Goal: Task Accomplishment & Management: Manage account settings

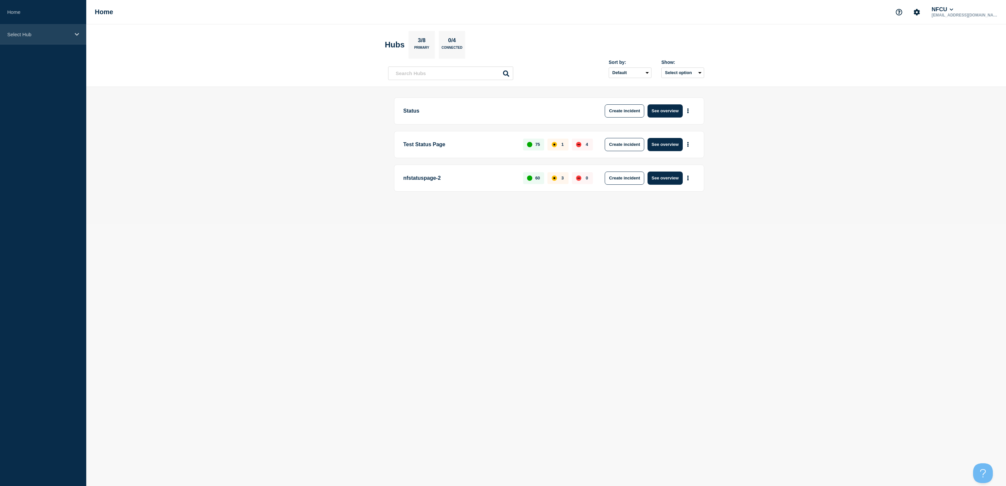
click at [39, 26] on div "Select Hub" at bounding box center [43, 34] width 86 height 20
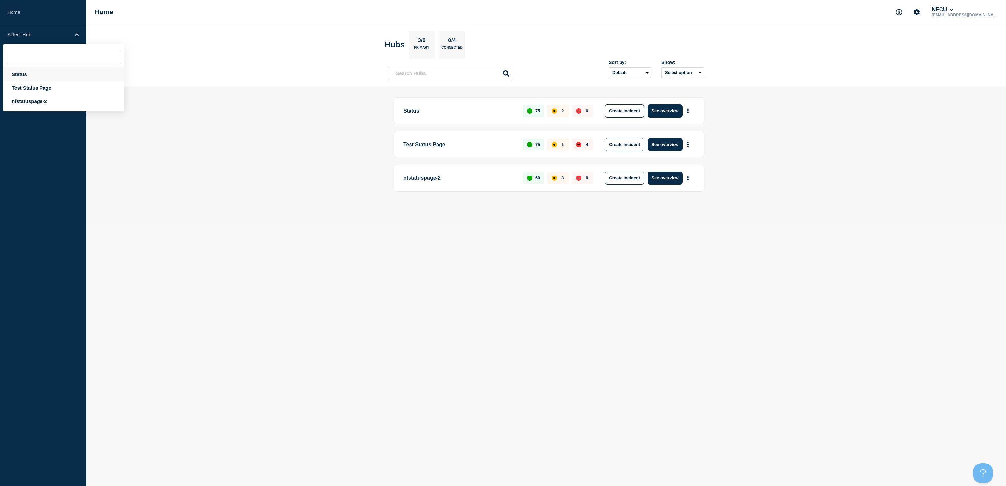
click at [15, 73] on div "Status" at bounding box center [63, 73] width 121 height 13
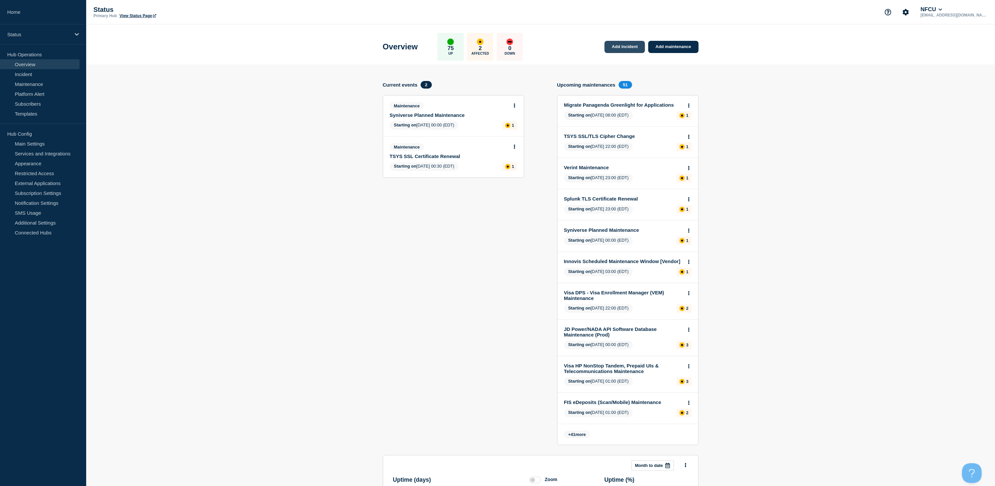
click at [624, 47] on link "Add incident" at bounding box center [625, 47] width 40 height 12
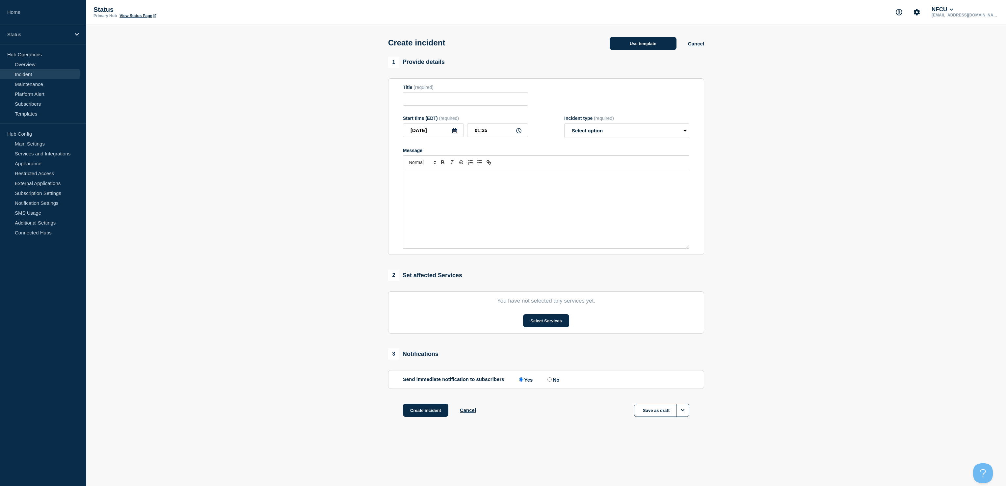
click at [631, 42] on button "Use template" at bounding box center [642, 43] width 67 height 13
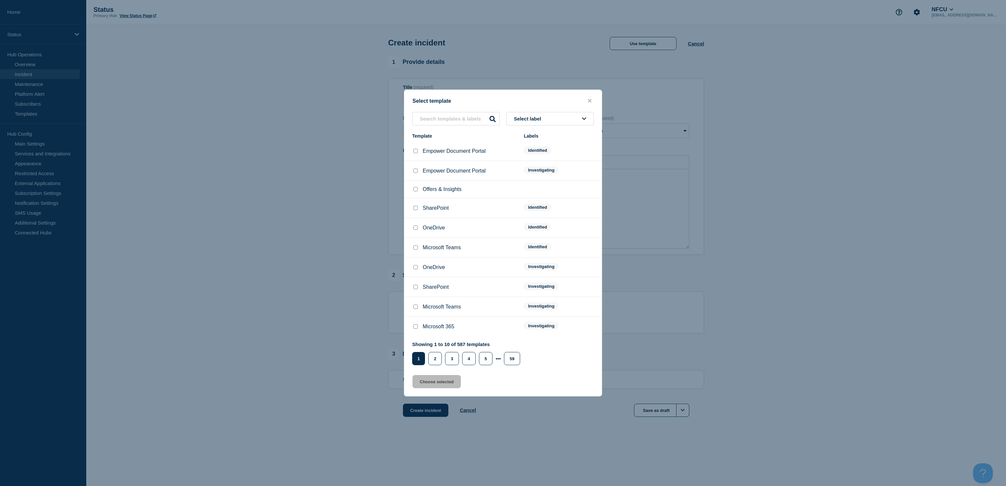
click at [550, 115] on button "Select label" at bounding box center [550, 118] width 88 height 13
click at [520, 153] on button "Investigating" at bounding box center [550, 154] width 88 height 13
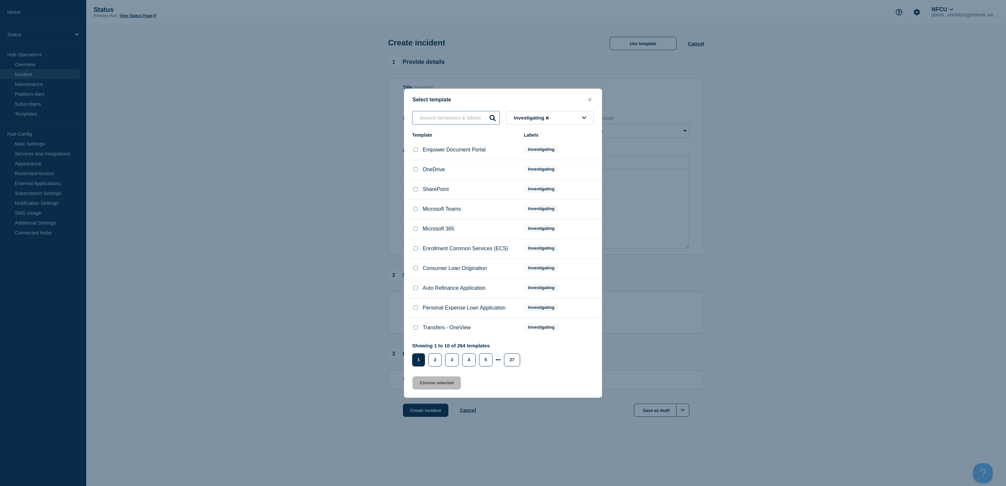
click at [448, 118] on input "text" at bounding box center [456, 117] width 88 height 13
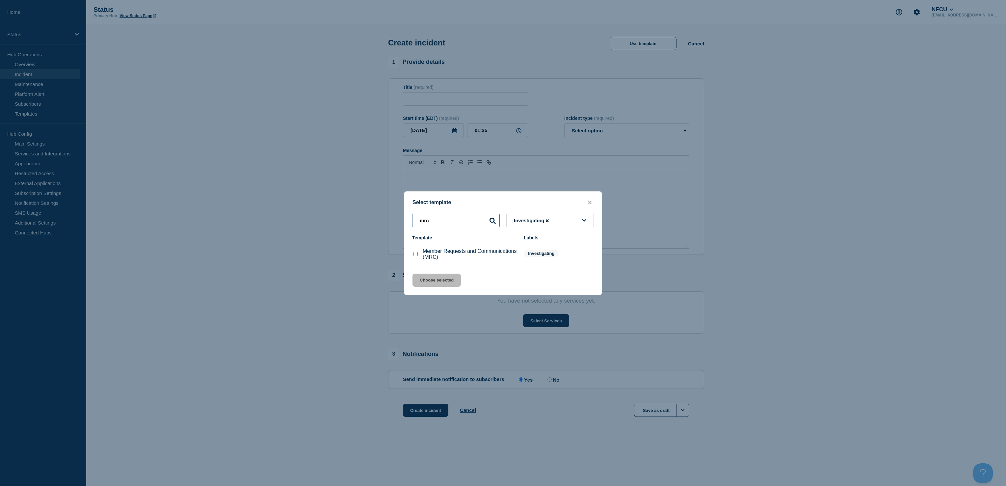
type input "mrc"
click at [416, 254] on input "Member Requests and Communications (MRC) checkbox" at bounding box center [415, 254] width 4 height 4
checkbox input "true"
click at [427, 279] on button "Choose selected" at bounding box center [436, 279] width 48 height 13
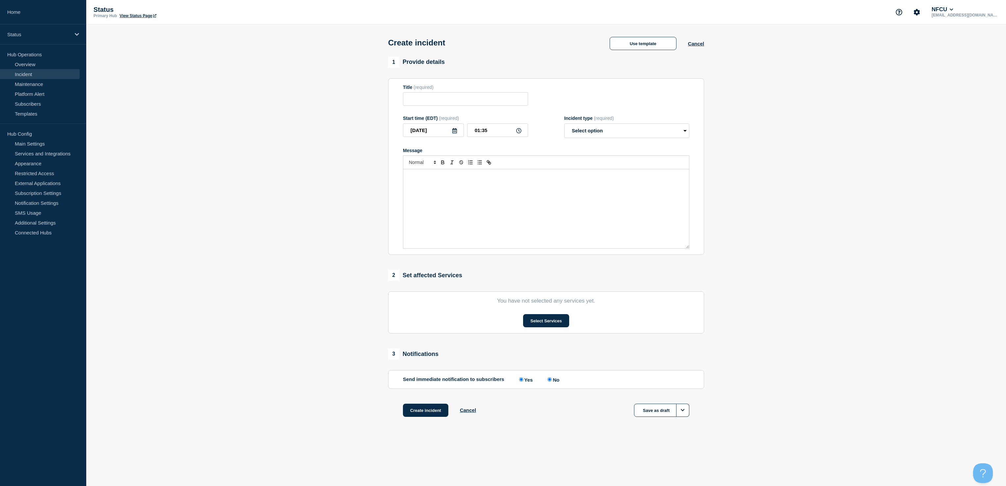
type input "Member Requests and Communications (MRC)"
select select "investigating"
radio input "false"
radio input "true"
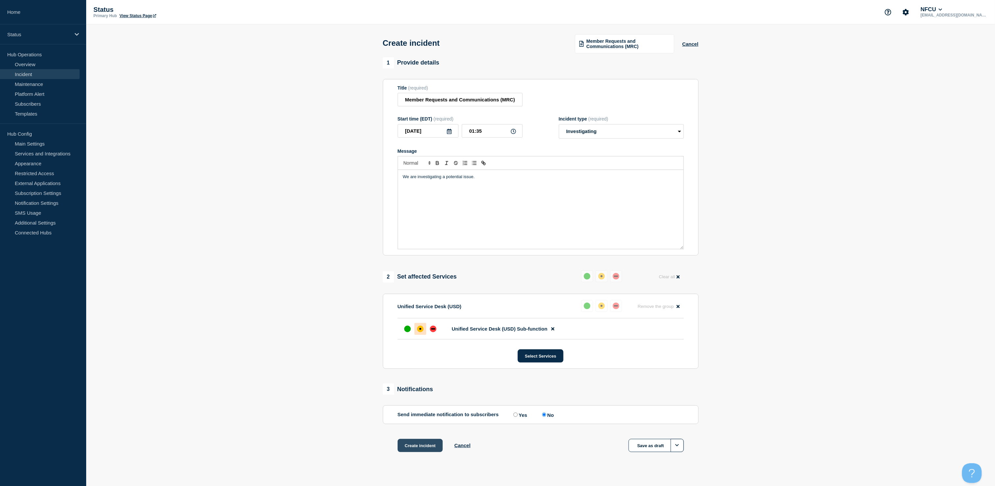
click at [420, 450] on button "Create incident" at bounding box center [420, 445] width 45 height 13
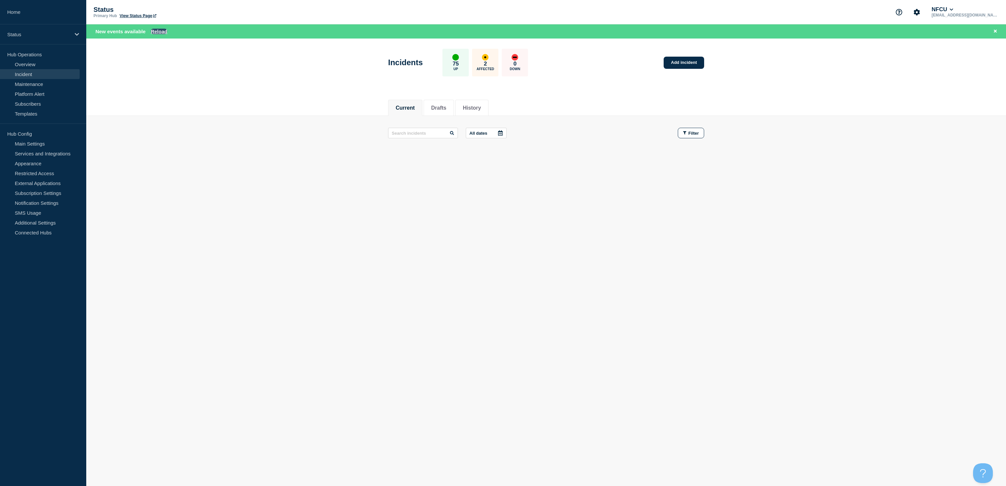
click at [156, 33] on button "Reload" at bounding box center [159, 32] width 16 height 6
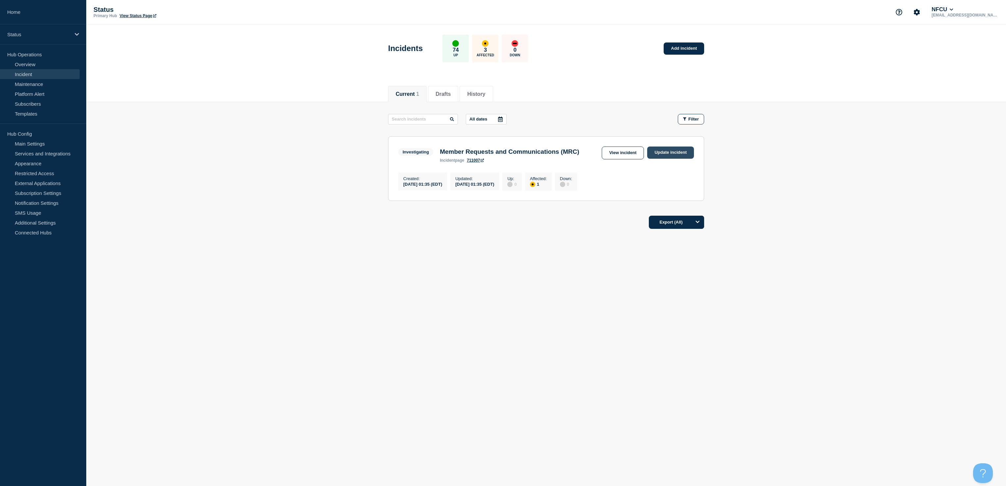
click at [667, 153] on link "Update incident" at bounding box center [670, 152] width 47 height 12
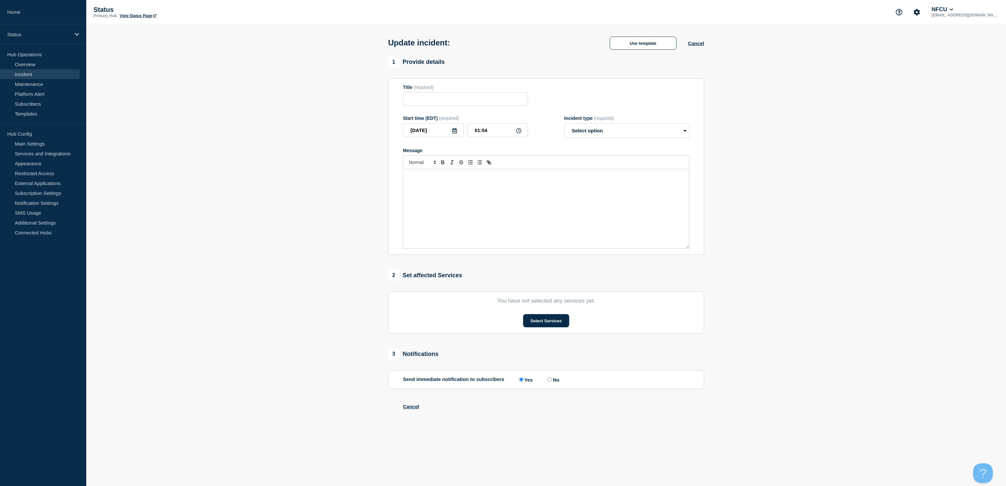
type input "Member Requests and Communications (MRC)"
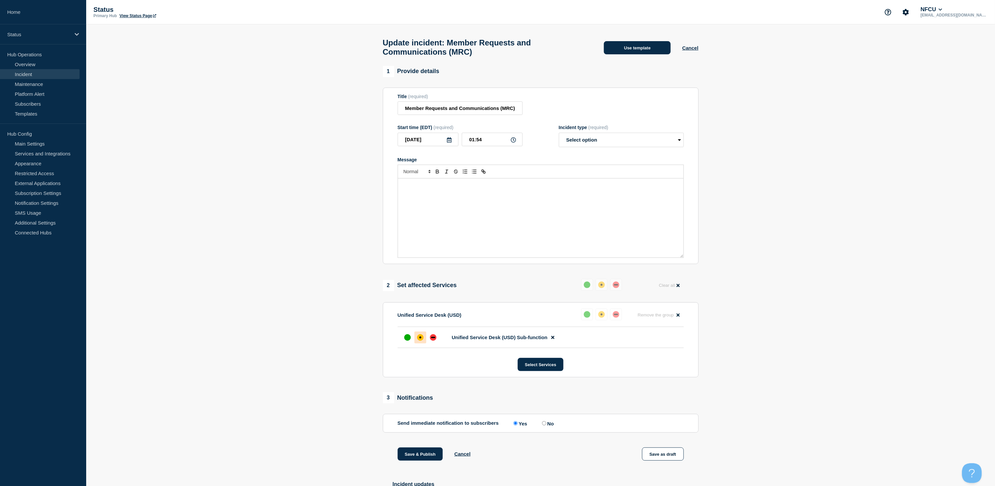
click at [637, 50] on button "Use template" at bounding box center [637, 47] width 67 height 13
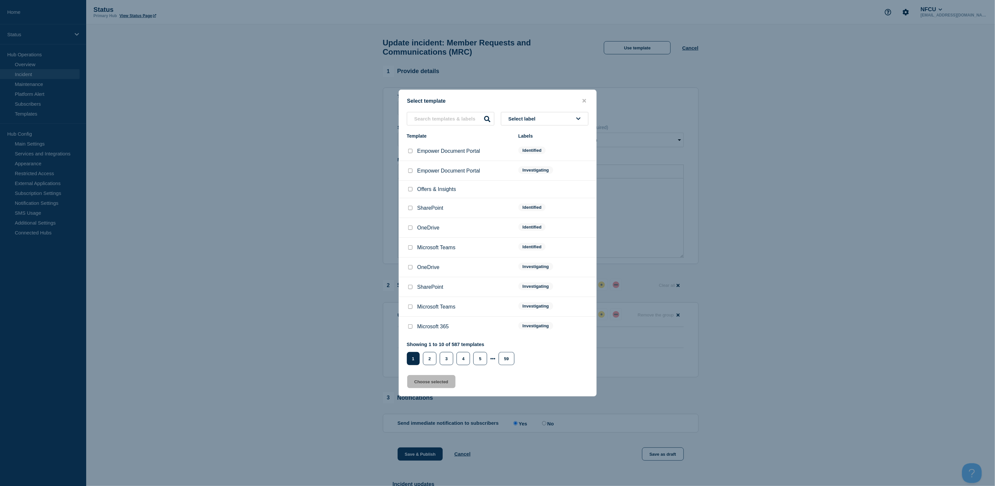
click at [539, 118] on span "Select label" at bounding box center [524, 119] width 30 height 6
click at [511, 168] on button "Identified" at bounding box center [545, 167] width 88 height 13
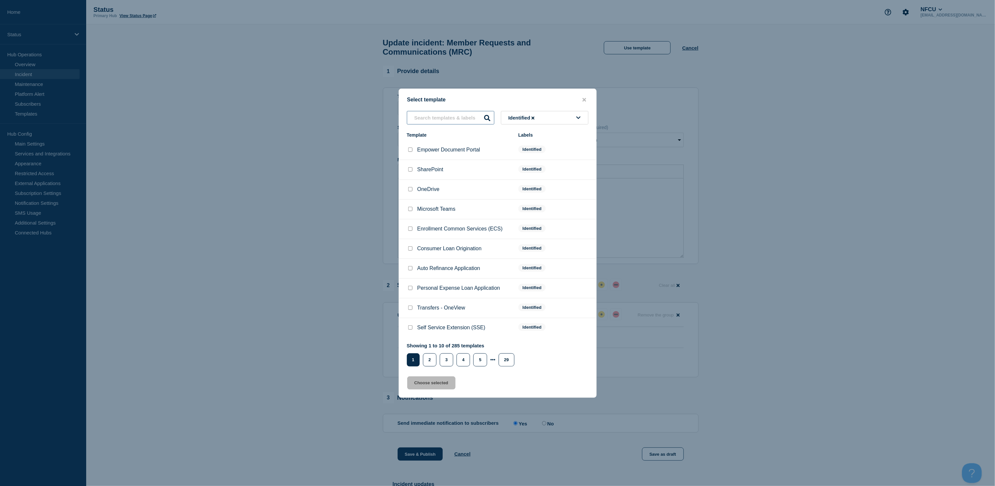
click at [438, 123] on input "text" at bounding box center [451, 117] width 88 height 13
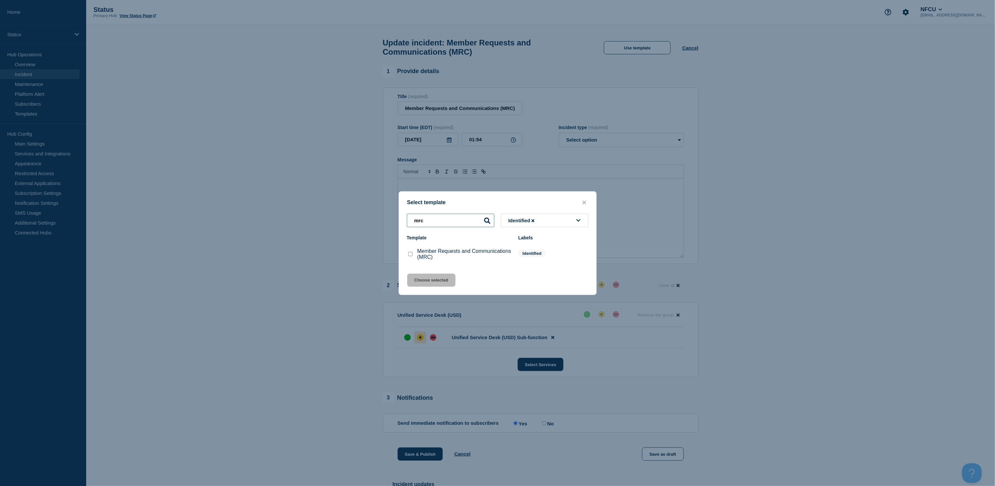
type input "mrc"
click at [411, 254] on input "Member Requests and Communications (MRC) checkbox" at bounding box center [410, 254] width 4 height 4
checkbox input "true"
click at [425, 280] on button "Choose selected" at bounding box center [431, 279] width 48 height 13
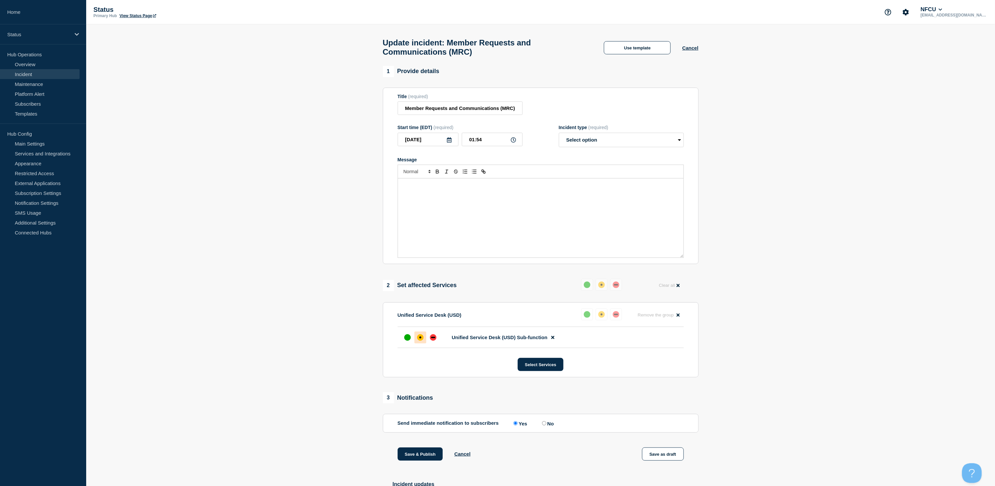
select select "identified"
click at [16, 63] on link "Overview" at bounding box center [40, 64] width 80 height 10
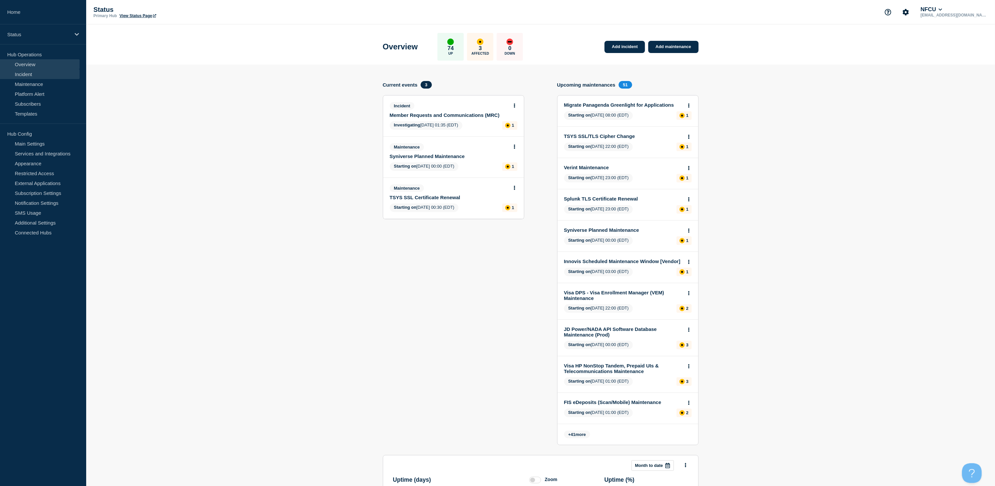
click at [31, 73] on link "Incident" at bounding box center [40, 74] width 80 height 10
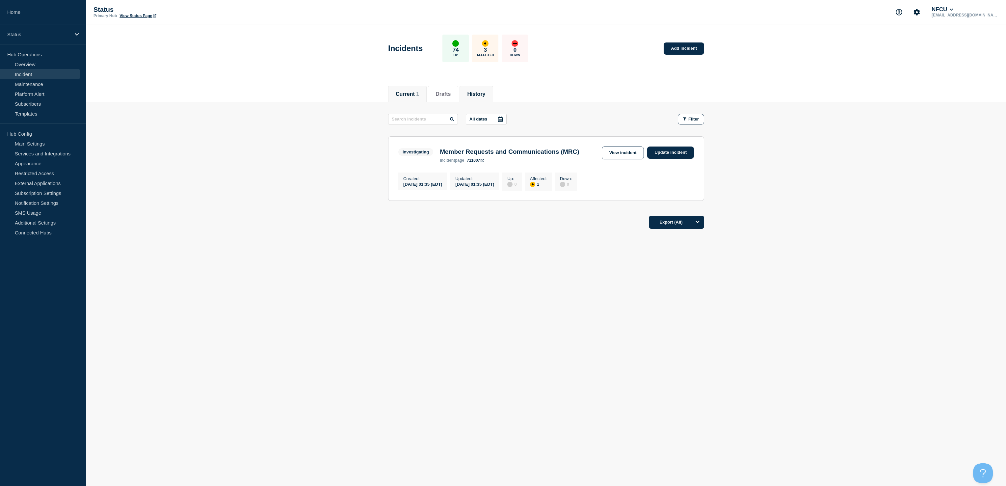
click at [479, 97] on li "History" at bounding box center [475, 94] width 33 height 16
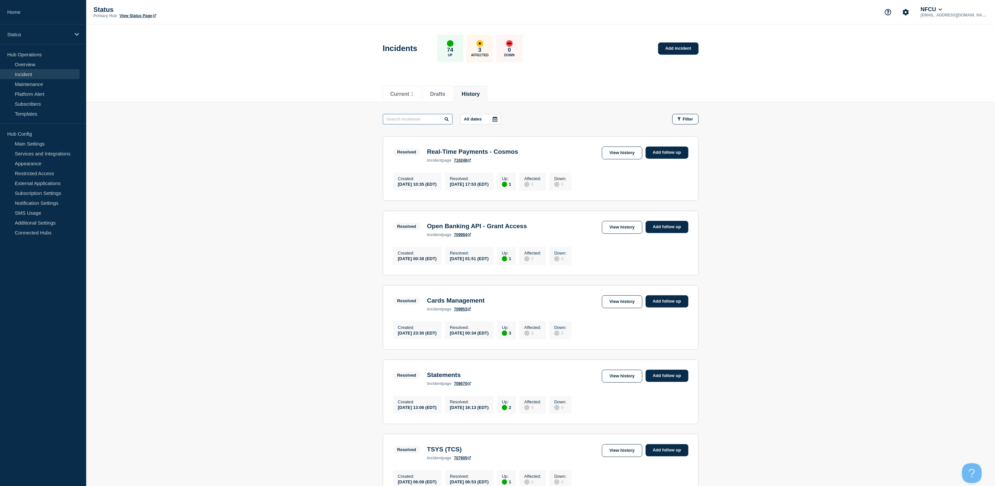
click at [422, 121] on input "text" at bounding box center [418, 119] width 70 height 11
type input "member requ"
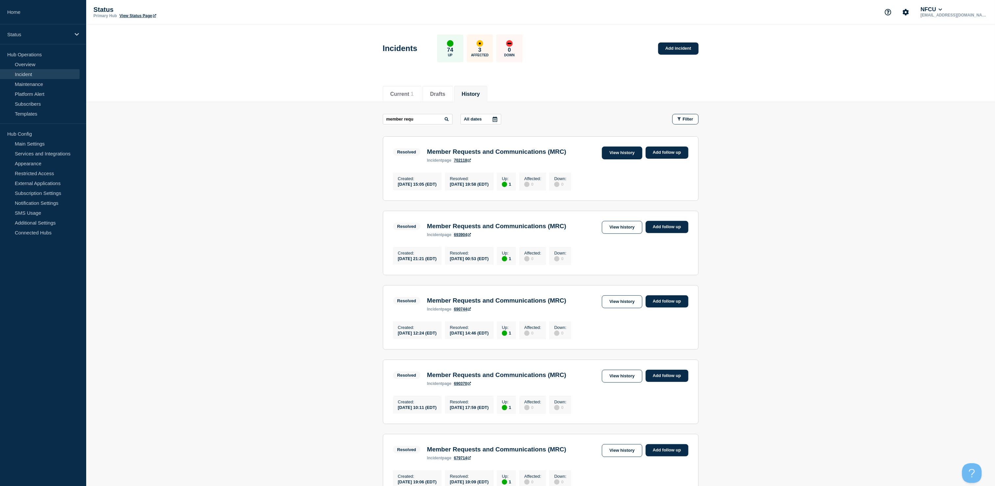
click at [614, 148] on link "View history" at bounding box center [622, 152] width 40 height 13
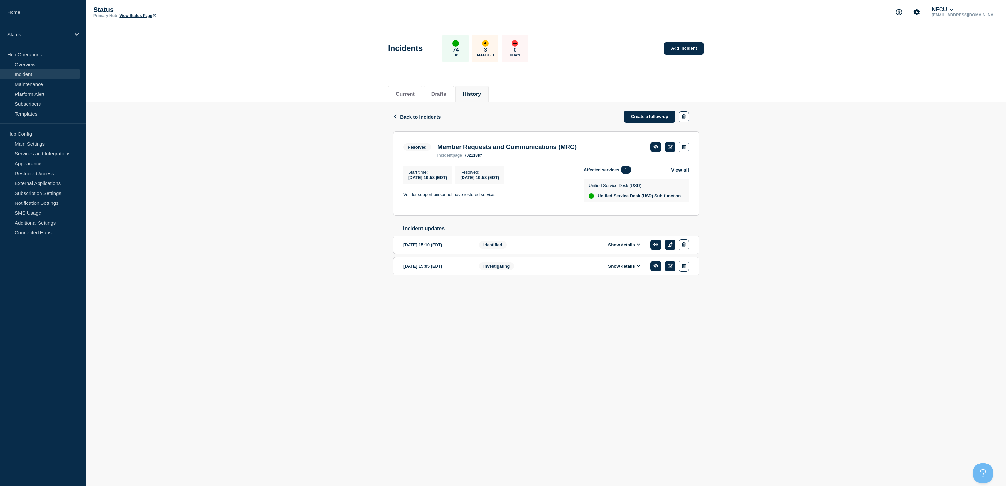
click at [633, 247] on button "Show details" at bounding box center [624, 245] width 36 height 6
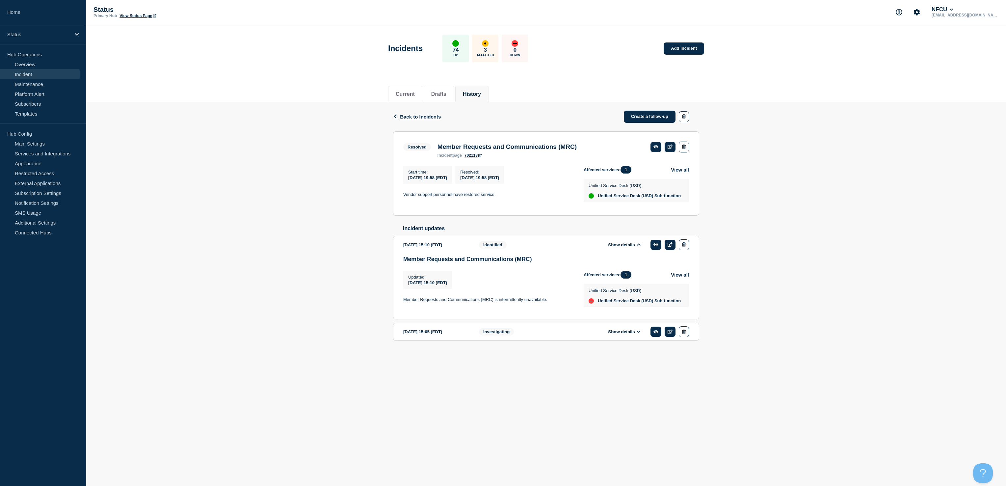
click at [633, 247] on button "Show details" at bounding box center [624, 245] width 36 height 6
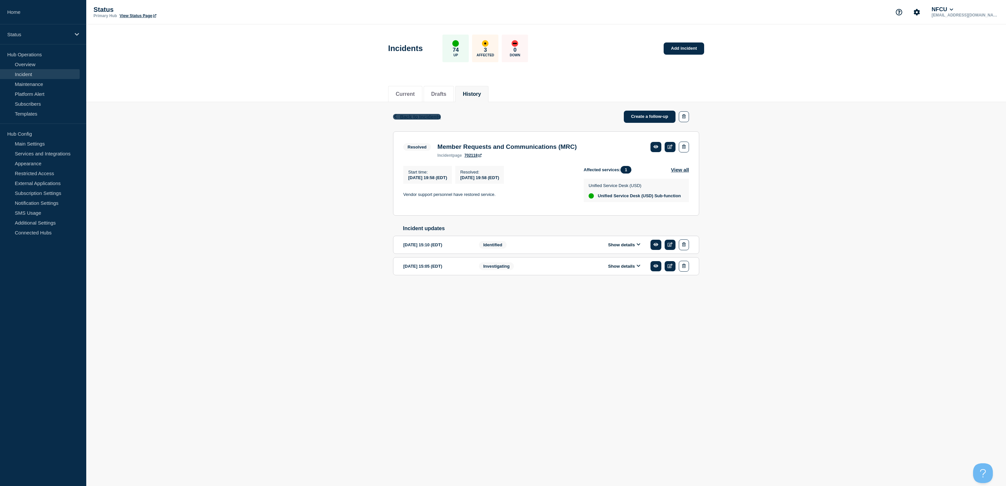
click at [406, 116] on span "Back to Incidents" at bounding box center [420, 117] width 41 height 6
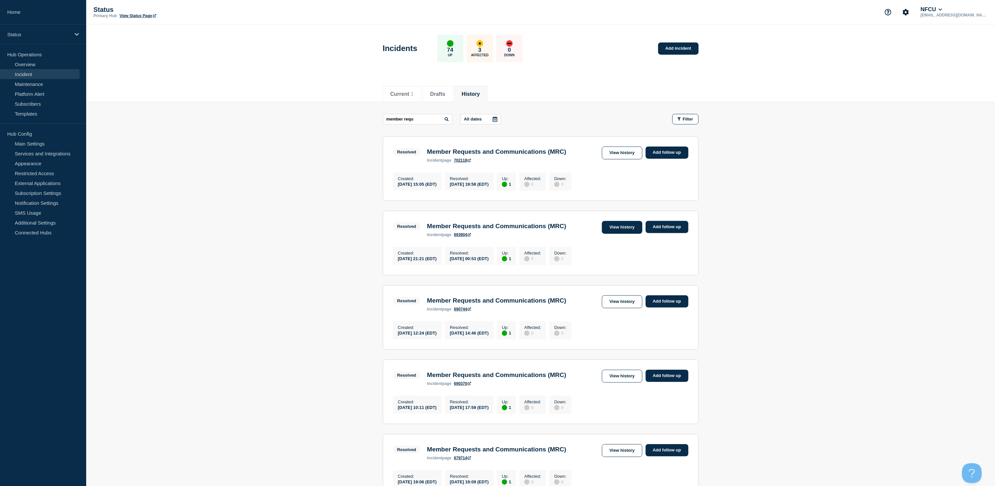
click at [611, 232] on link "View history" at bounding box center [622, 227] width 40 height 13
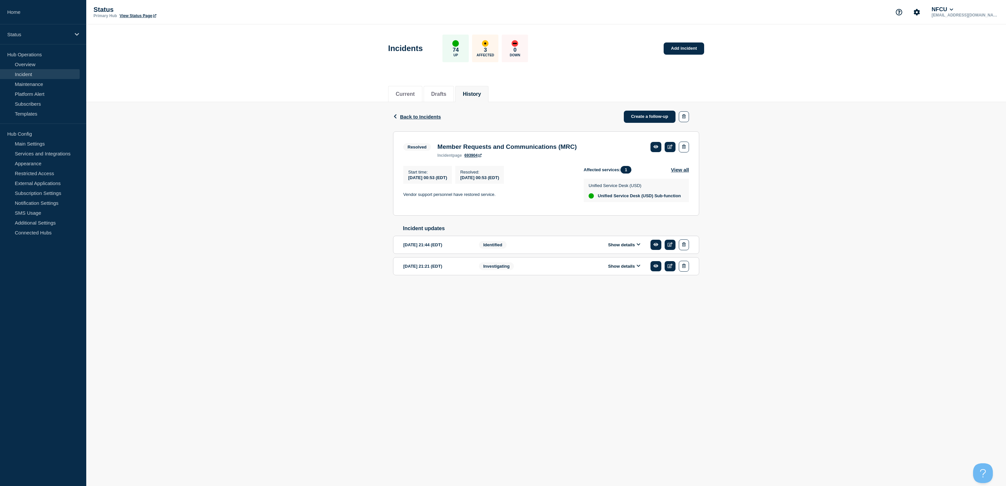
click at [621, 247] on button "Show details" at bounding box center [624, 245] width 36 height 6
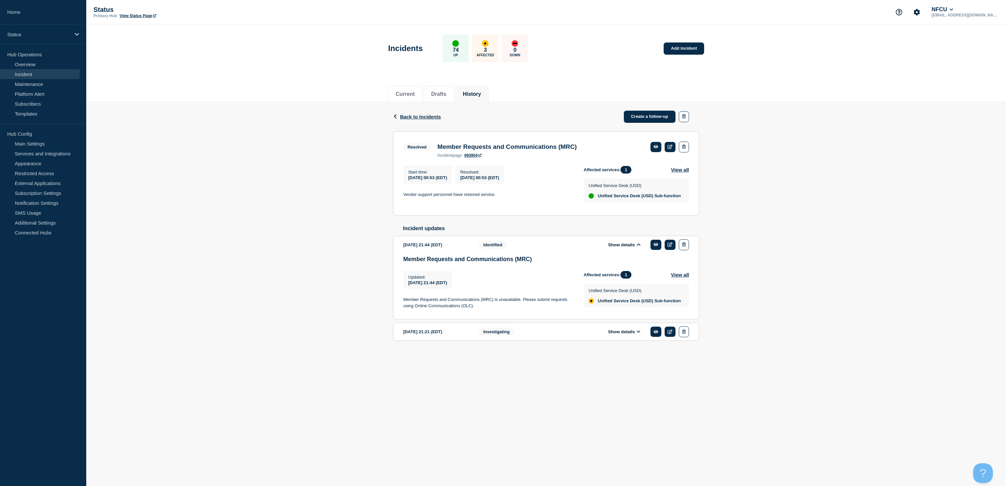
click at [621, 247] on button "Show details" at bounding box center [624, 245] width 36 height 6
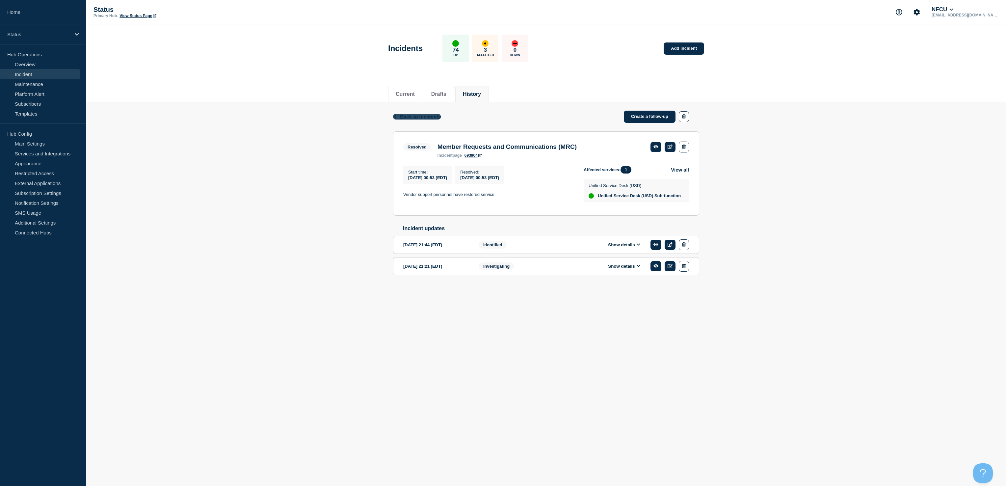
click at [411, 116] on span "Back to Incidents" at bounding box center [420, 117] width 41 height 6
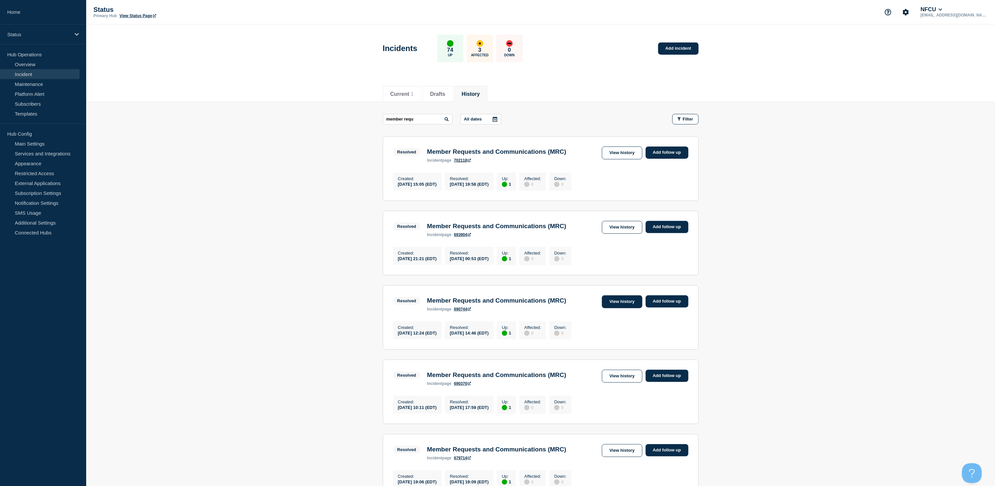
click at [628, 308] on link "View history" at bounding box center [622, 301] width 40 height 13
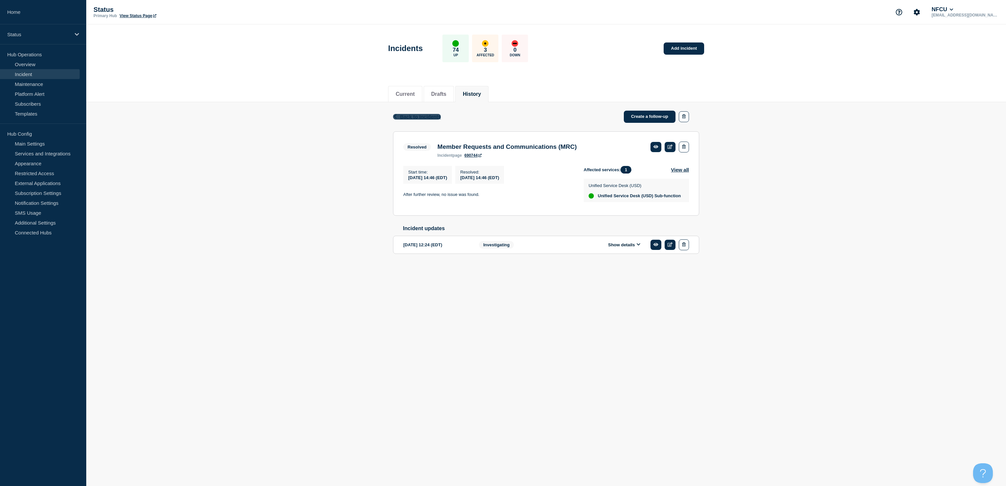
click at [409, 115] on span "Back to Incidents" at bounding box center [420, 117] width 41 height 6
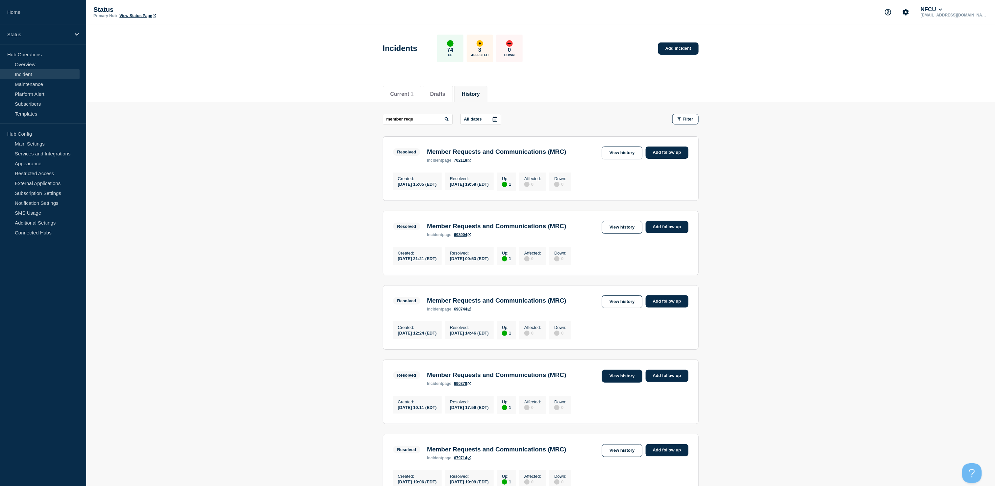
click at [623, 382] on link "View history" at bounding box center [622, 376] width 40 height 13
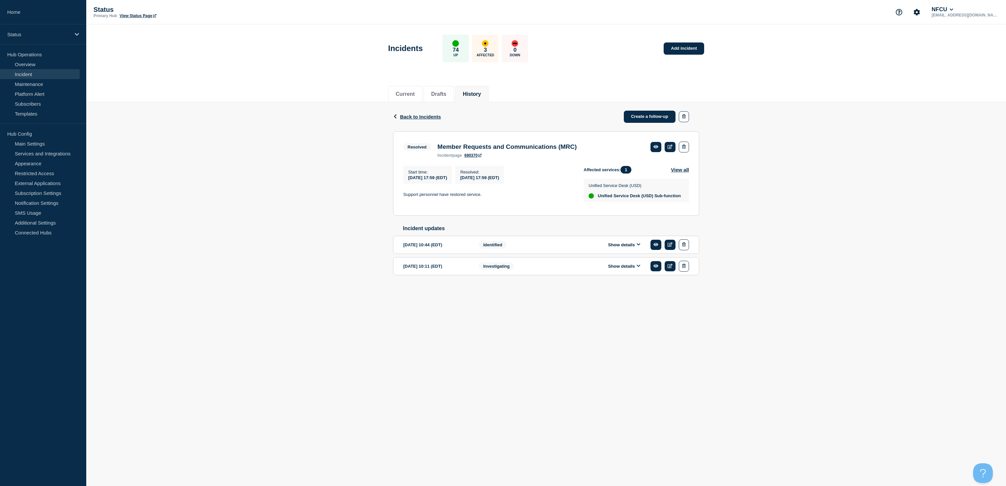
click at [612, 247] on button "Show details" at bounding box center [624, 245] width 36 height 6
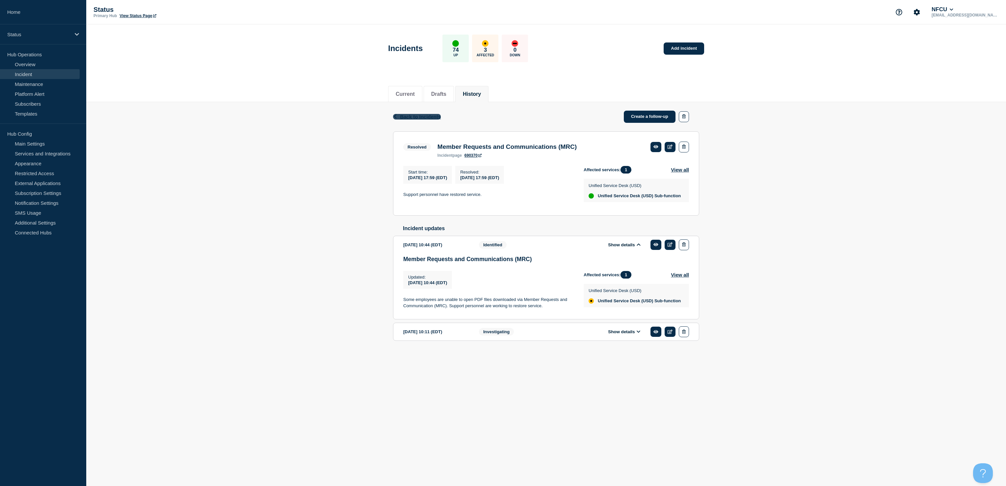
click at [417, 116] on span "Back to Incidents" at bounding box center [420, 117] width 41 height 6
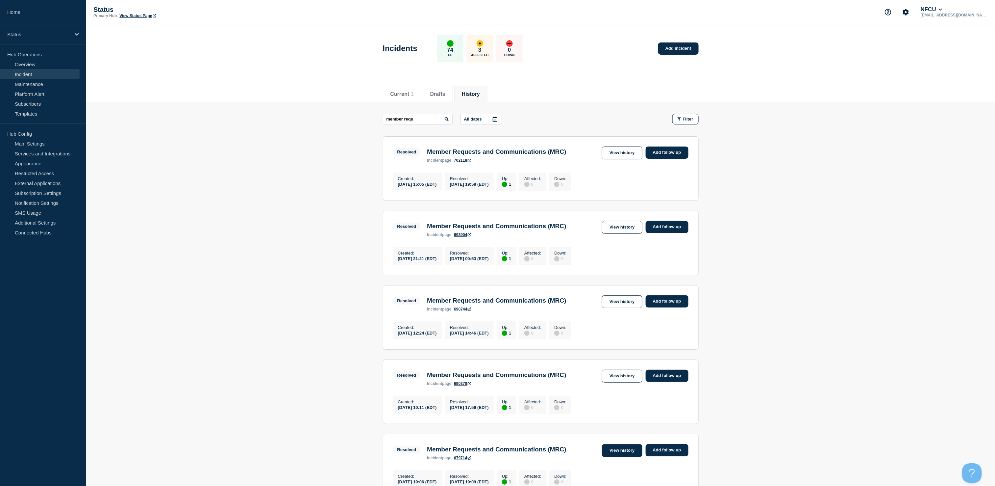
click at [616, 457] on link "View history" at bounding box center [622, 450] width 40 height 13
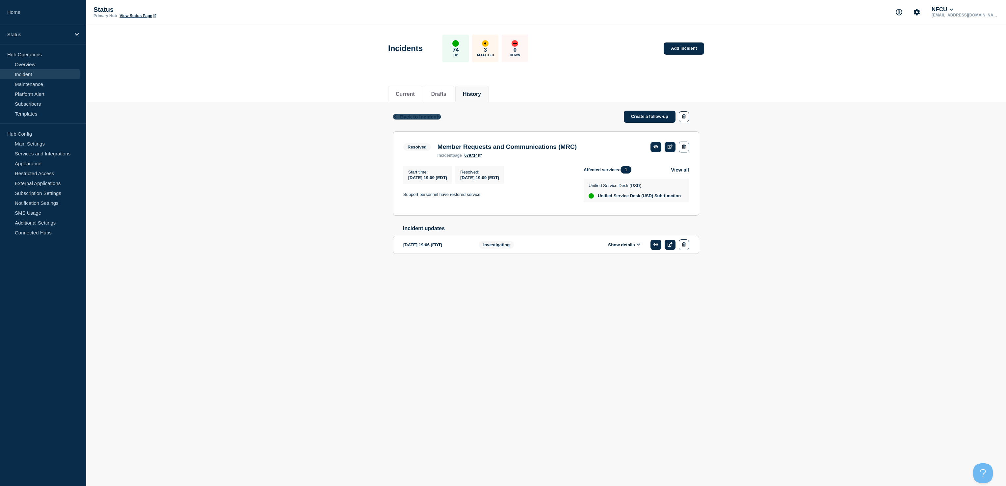
click at [413, 116] on span "Back to Incidents" at bounding box center [420, 117] width 41 height 6
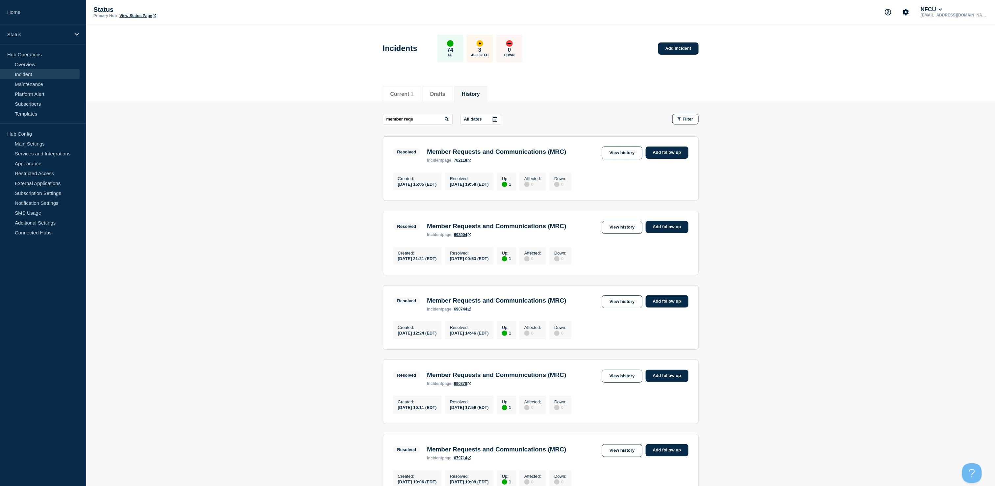
click at [970, 203] on main "member requ All dates Filter Resolved 1 Up Member Requests and Communications (…" at bounding box center [540, 416] width 909 height 629
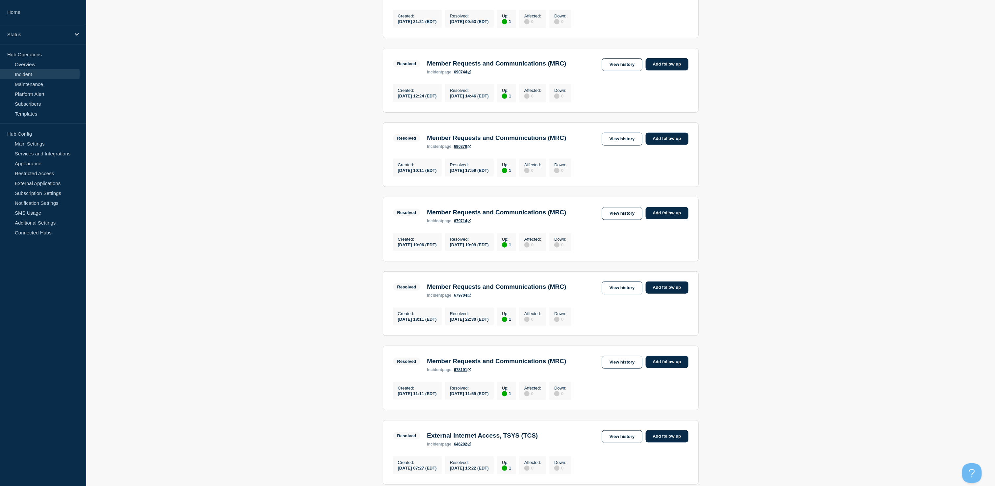
scroll to position [244, 0]
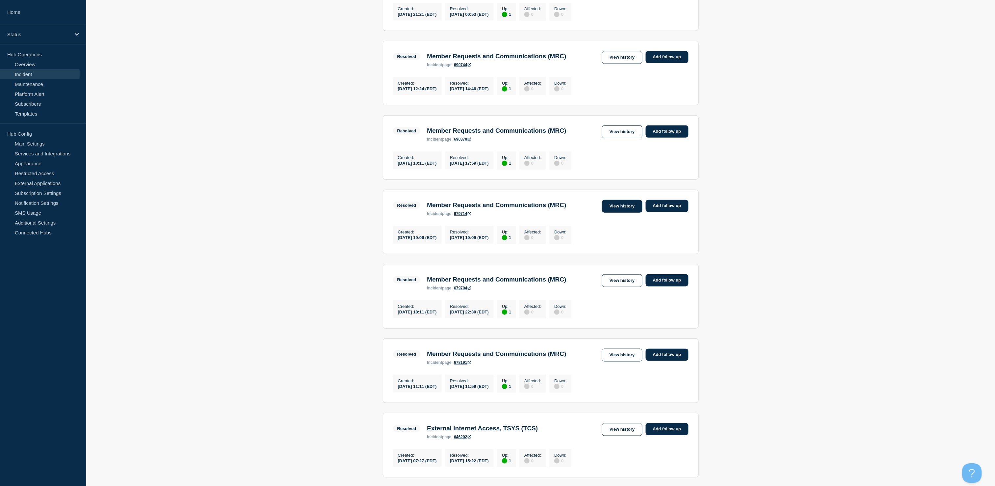
click at [624, 213] on link "View history" at bounding box center [622, 206] width 40 height 13
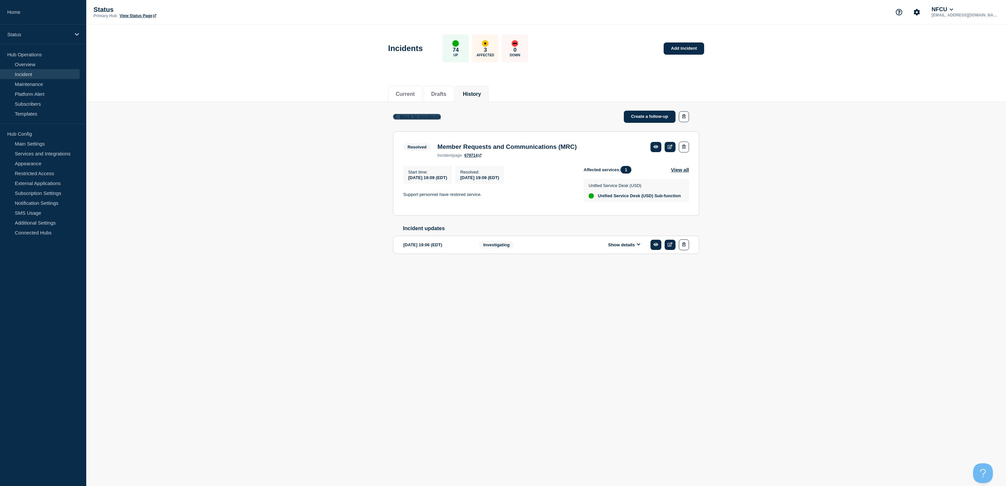
click at [429, 116] on span "Back to Incidents" at bounding box center [420, 117] width 41 height 6
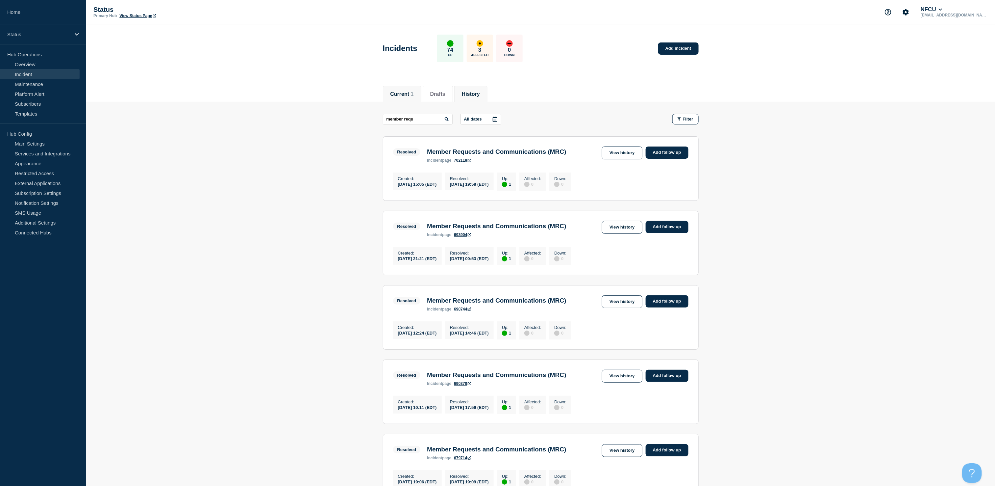
click at [416, 97] on li "Current 1" at bounding box center [402, 94] width 38 height 16
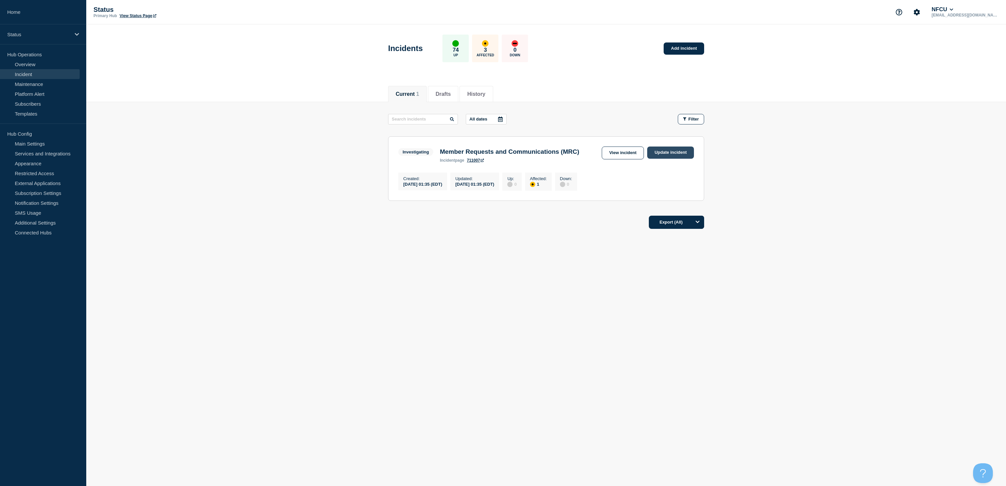
click at [670, 152] on link "Update incident" at bounding box center [670, 152] width 47 height 12
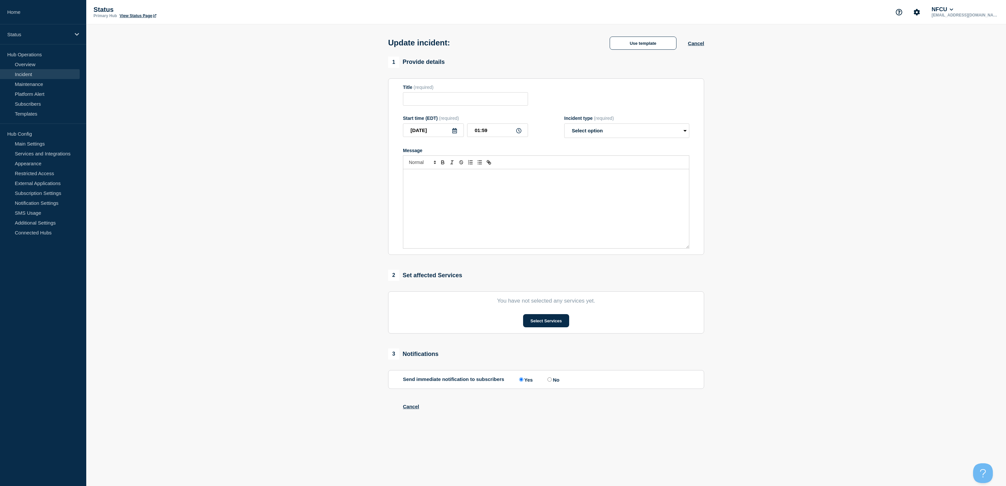
type input "Member Requests and Communications (MRC)"
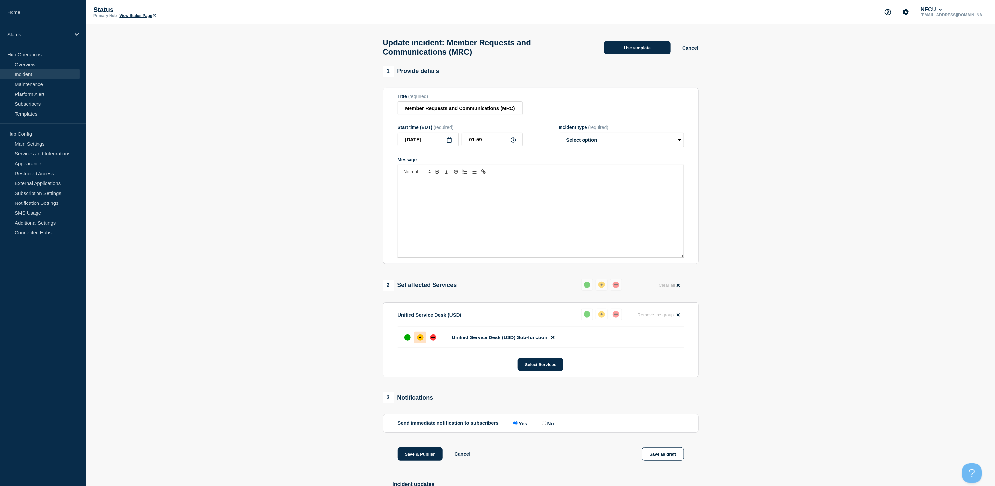
click at [630, 49] on button "Use template" at bounding box center [637, 47] width 67 height 13
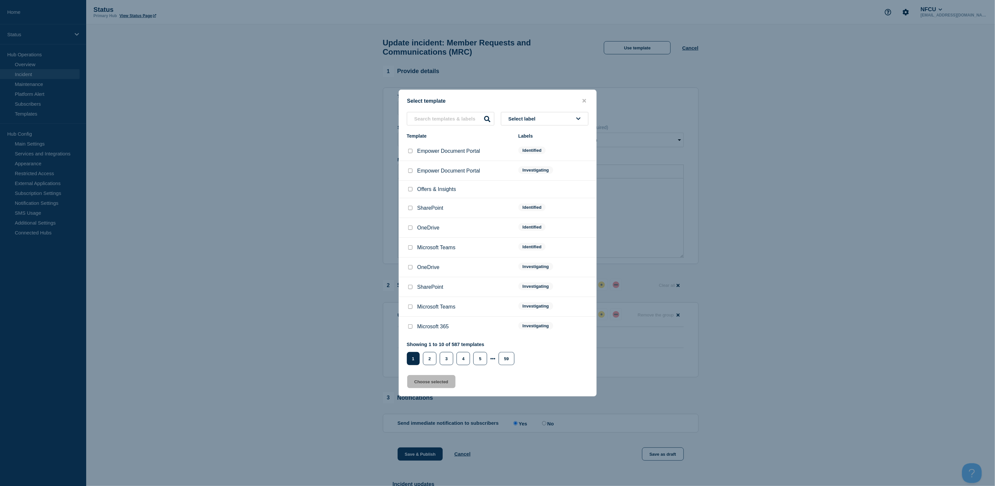
click at [541, 114] on button "Select label" at bounding box center [545, 118] width 88 height 13
click at [516, 165] on button "Identified" at bounding box center [545, 167] width 88 height 13
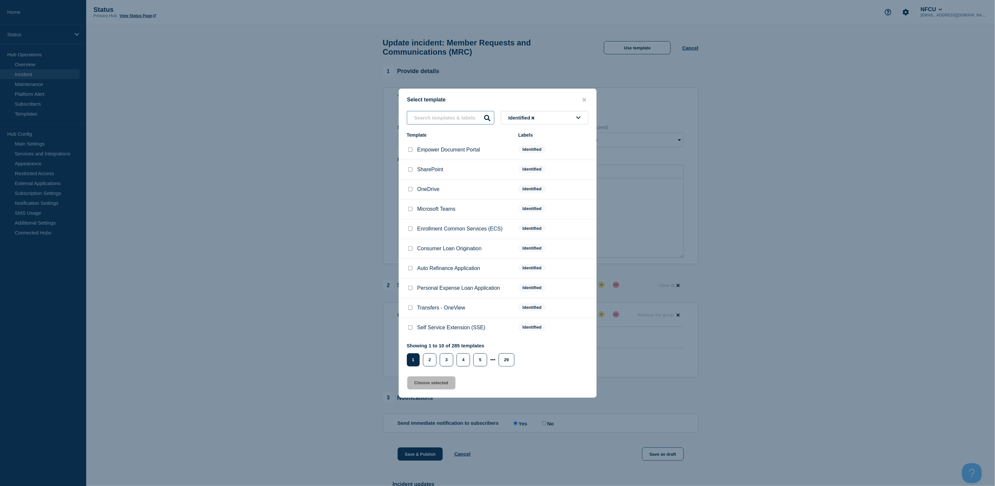
click at [436, 120] on input "text" at bounding box center [451, 117] width 88 height 13
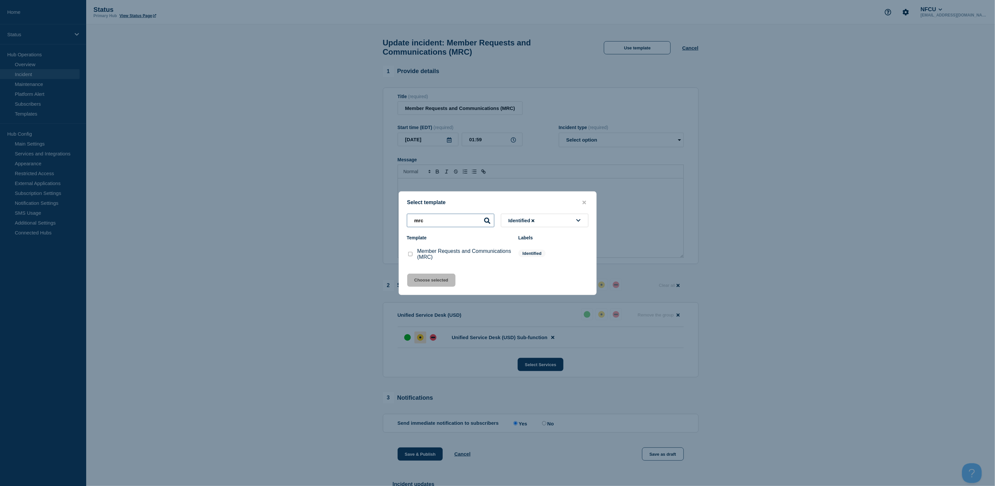
type input "mrc"
click at [411, 254] on input "Member Requests and Communications (MRC) checkbox" at bounding box center [410, 254] width 4 height 4
checkbox input "true"
click at [422, 282] on button "Choose selected" at bounding box center [431, 279] width 48 height 13
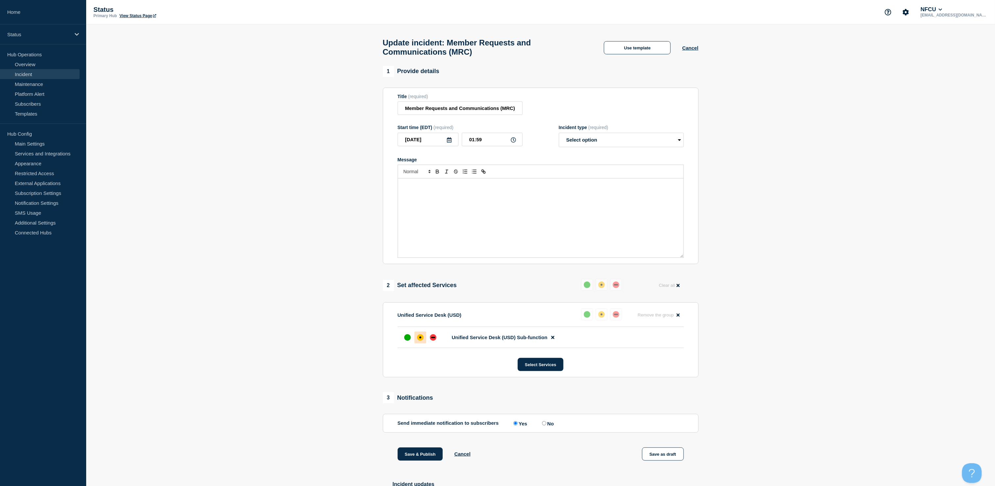
select select "identified"
click at [433, 341] on div "down" at bounding box center [433, 337] width 7 height 7
click at [421, 338] on div "affected" at bounding box center [421, 337] width 2 height 2
click at [433, 338] on div "down" at bounding box center [433, 337] width 4 height 1
click at [420, 338] on div "affected" at bounding box center [421, 337] width 2 height 2
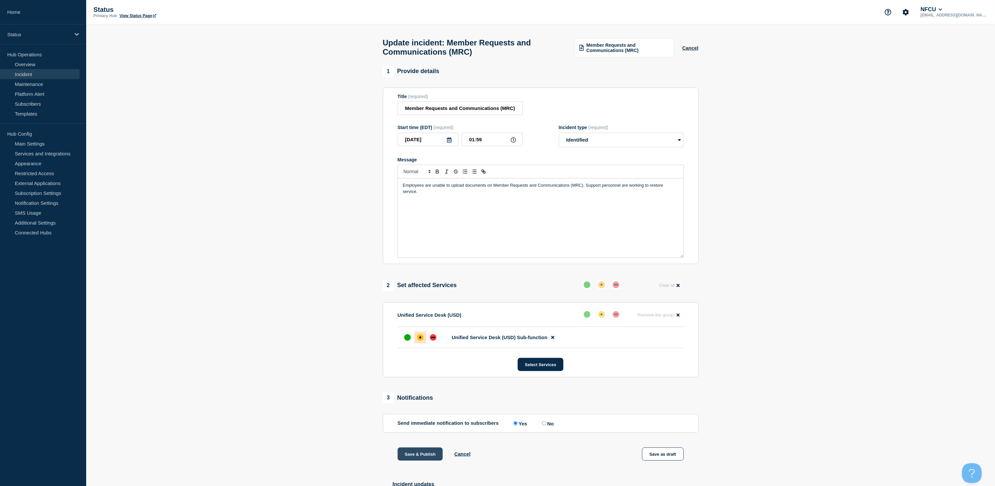
click at [418, 460] on button "Save & Publish" at bounding box center [420, 453] width 45 height 13
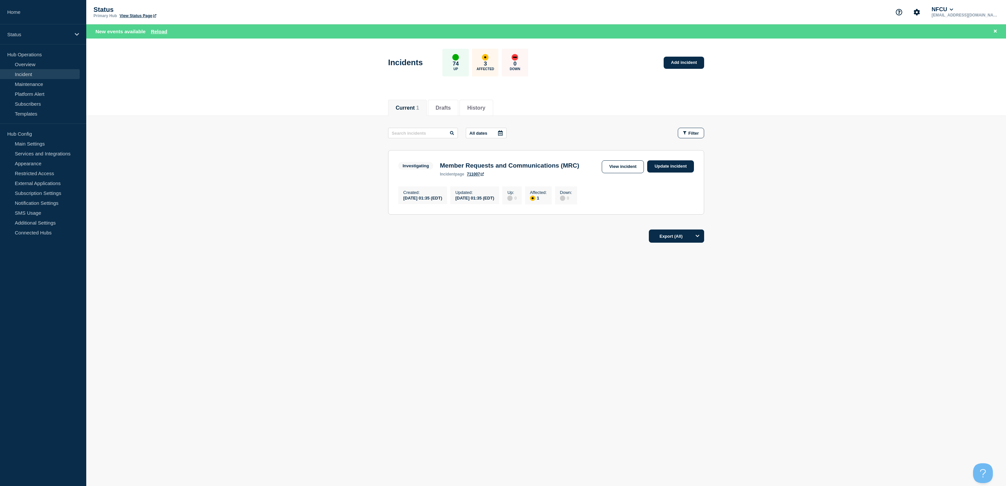
click at [92, 274] on div "Current Drafts History Current 1 Drafts History All dates Filter Investigating …" at bounding box center [545, 192] width 919 height 199
click at [158, 30] on button "Reload" at bounding box center [159, 32] width 16 height 6
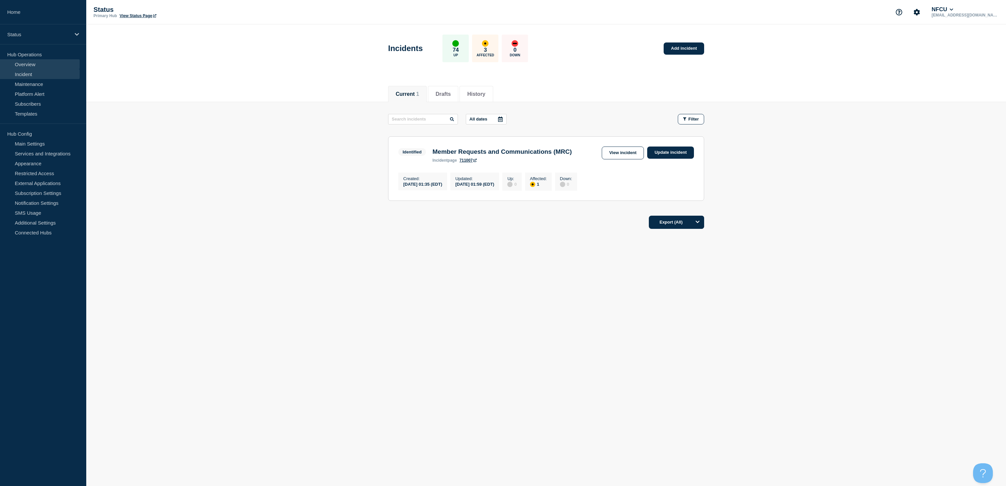
click at [38, 62] on link "Overview" at bounding box center [40, 64] width 80 height 10
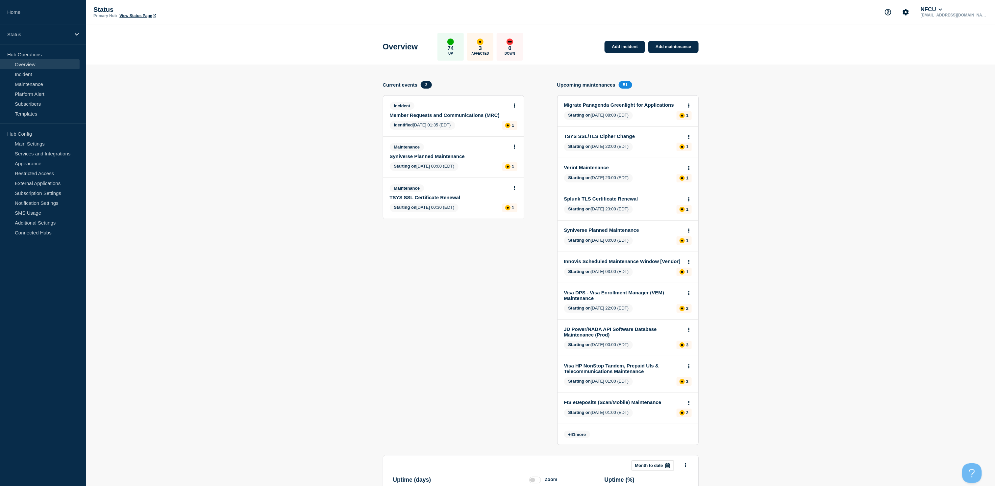
click at [441, 115] on link "Member Requests and Communications (MRC)" at bounding box center [449, 115] width 119 height 6
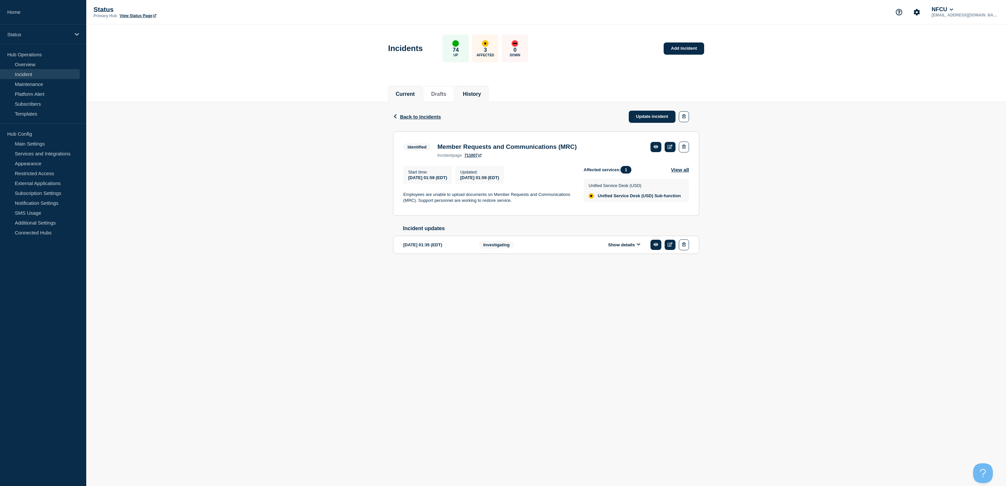
click at [481, 92] on button "History" at bounding box center [472, 94] width 18 height 6
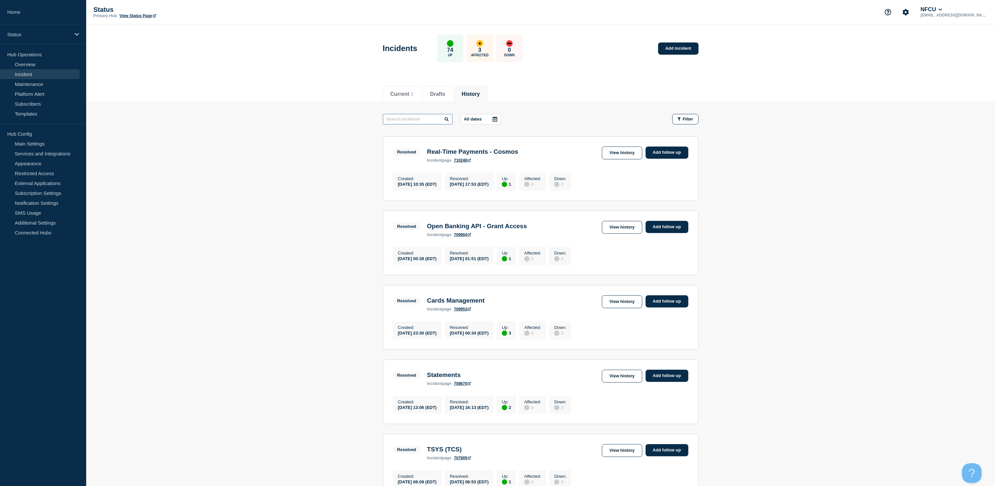
click at [413, 121] on input "text" at bounding box center [418, 119] width 70 height 11
type input "member request"
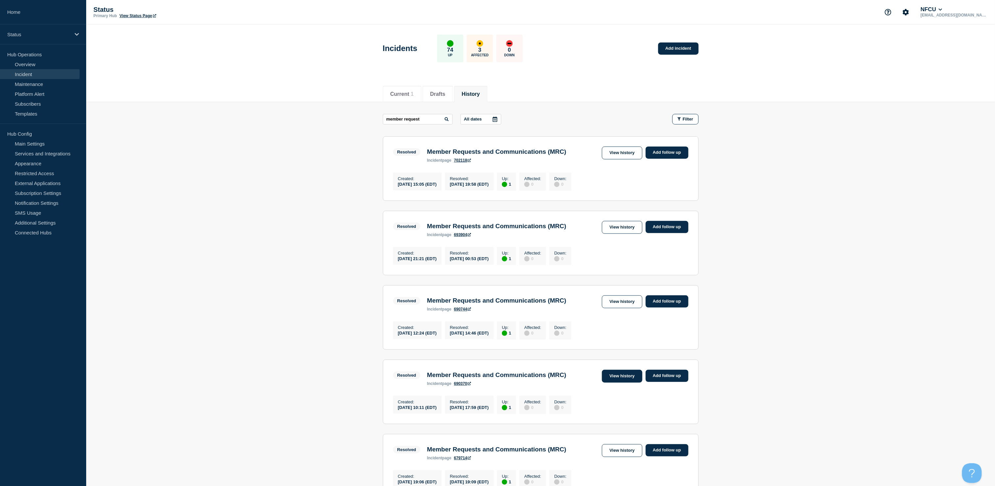
click at [615, 382] on link "View history" at bounding box center [622, 376] width 40 height 13
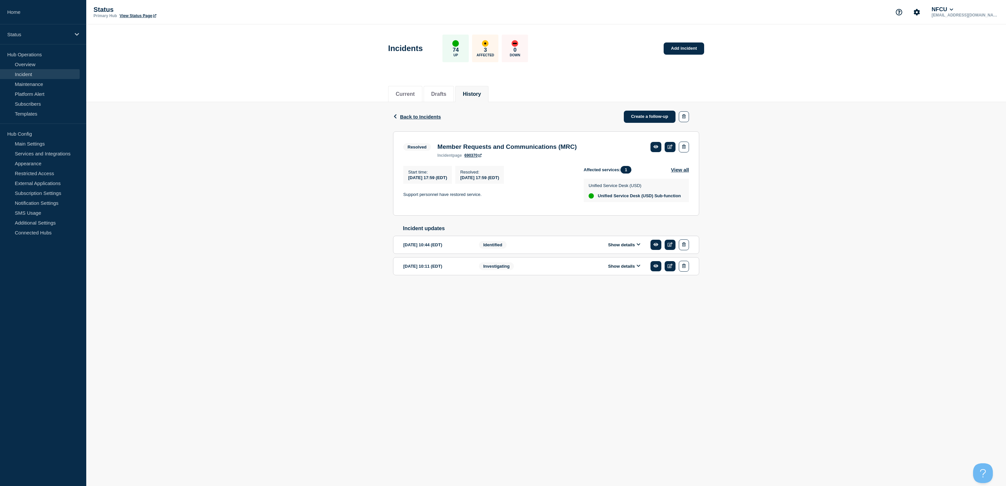
click at [614, 247] on button "Show details" at bounding box center [624, 245] width 36 height 6
